Goal: Information Seeking & Learning: Understand process/instructions

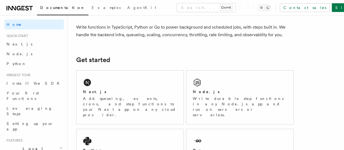
click at [128, 82] on div "Next.js Add queueing, events, crons, and step functions to your Next app on any…" at bounding box center [129, 97] width 107 height 54
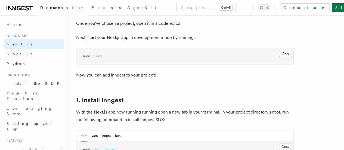
scroll to position [229, 0]
drag, startPoint x: 179, startPoint y: 31, endPoint x: 125, endPoint y: 48, distance: 56.4
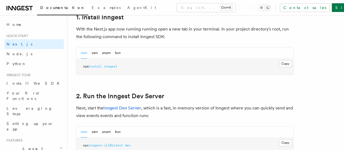
scroll to position [312, 0]
drag, startPoint x: 130, startPoint y: 69, endPoint x: 75, endPoint y: 80, distance: 56.0
copy span "npm install inngest"
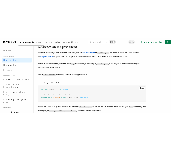
scroll to position [677, 0]
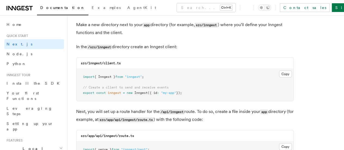
click at [122, 108] on p "Next, you will set up a route handler for the /api/inngest route. To do so, cre…" at bounding box center [185, 116] width 218 height 16
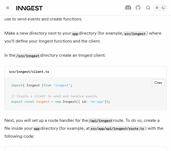
drag, startPoint x: 117, startPoint y: 82, endPoint x: 9, endPoint y: 63, distance: 109.7
click at [9, 77] on pre "import { Inngest } from "inngest" ; // Create a client to send and receive even…" at bounding box center [85, 93] width 161 height 32
copy code "import { Inngest } from "inngest" ; // Create a client to send and receive even…"
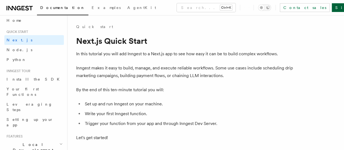
drag, startPoint x: 332, startPoint y: 12, endPoint x: 330, endPoint y: 7, distance: 6.2
click at [170, 7] on div "Documentation Examples AgentKit Search... Ctrl+K Contact sales Sign Up" at bounding box center [172, 7] width 344 height 15
click at [170, 7] on link "Sign Up" at bounding box center [350, 7] width 36 height 9
